Goal: Check status: Check status

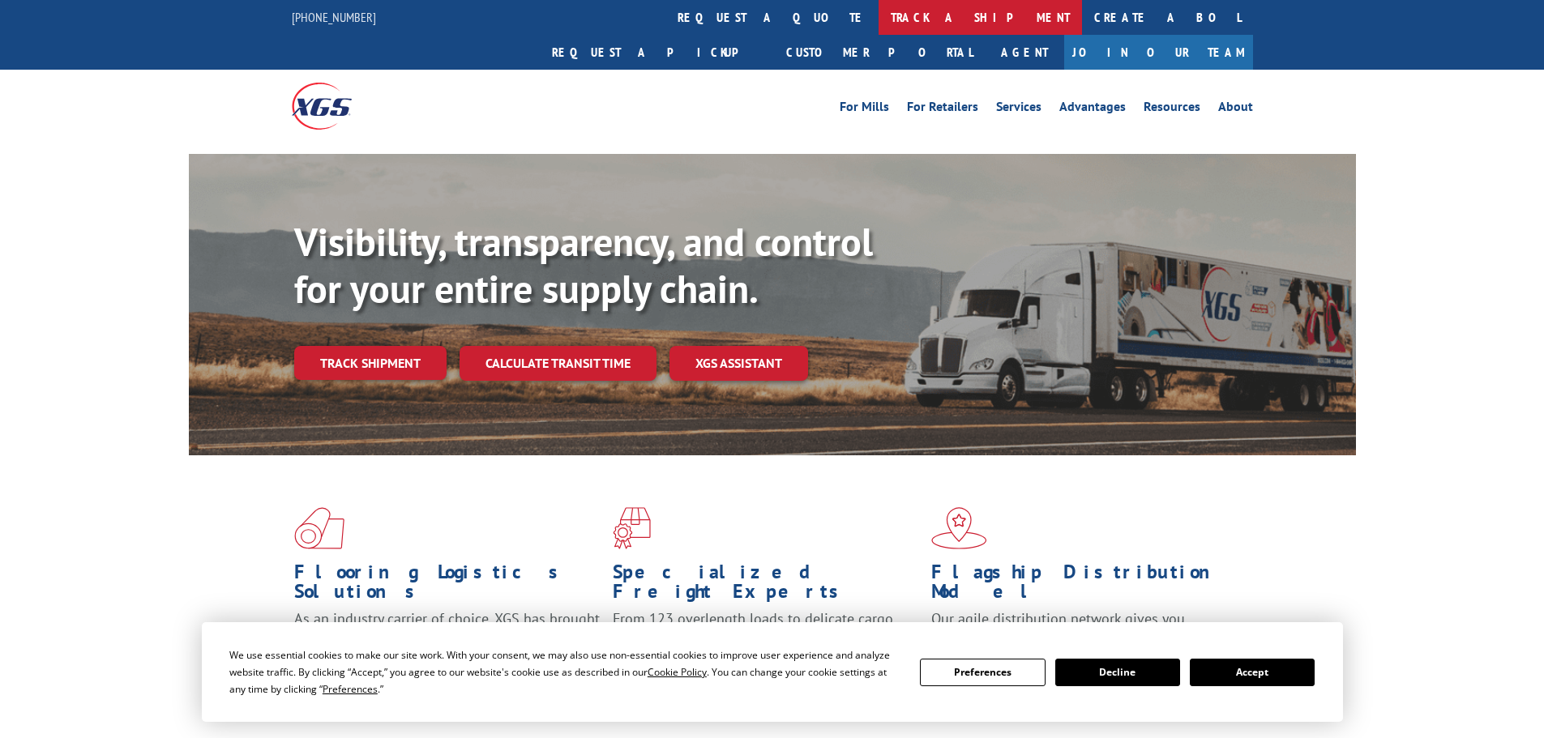
click at [878, 25] on link "track a shipment" at bounding box center [979, 17] width 203 height 35
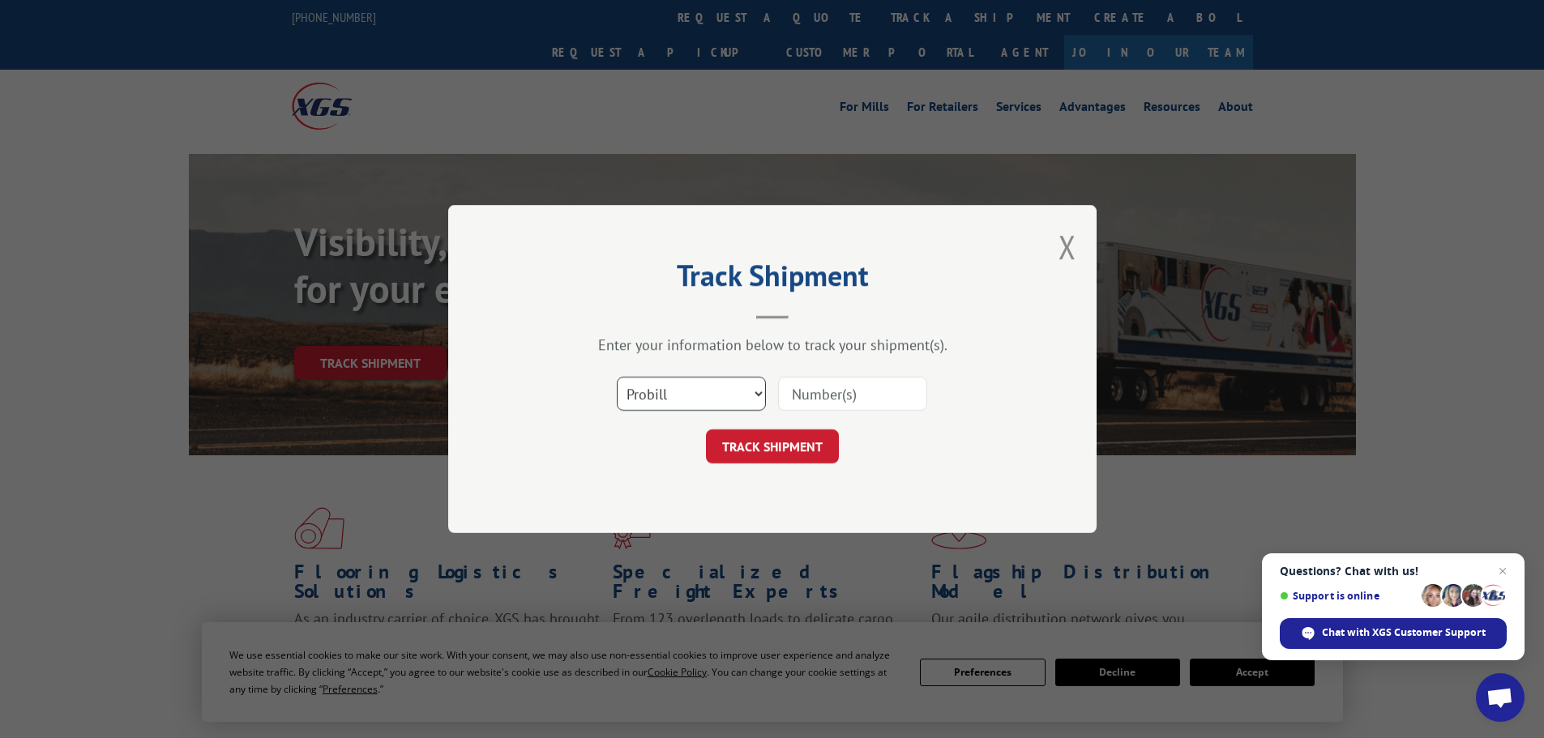
click at [699, 393] on select "Select category... Probill BOL PO" at bounding box center [691, 394] width 149 height 34
select select "po"
click at [617, 377] on select "Select category... Probill BOL PO" at bounding box center [691, 394] width 149 height 34
click at [797, 388] on input at bounding box center [852, 394] width 149 height 34
paste input "24519438"
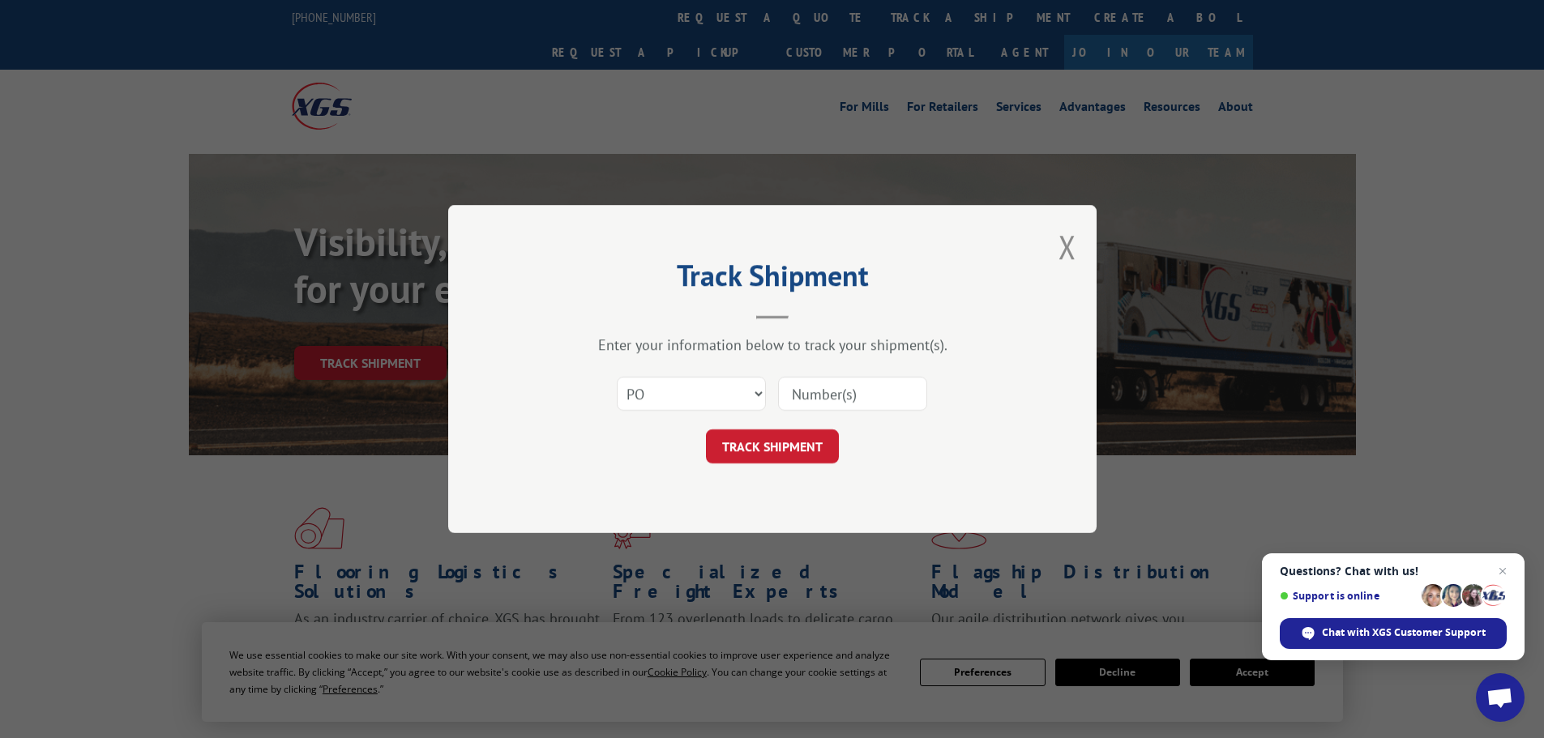
type input "24519438"
click button "TRACK SHIPMENT" at bounding box center [772, 446] width 133 height 34
